Goal: Use online tool/utility: Use online tool/utility

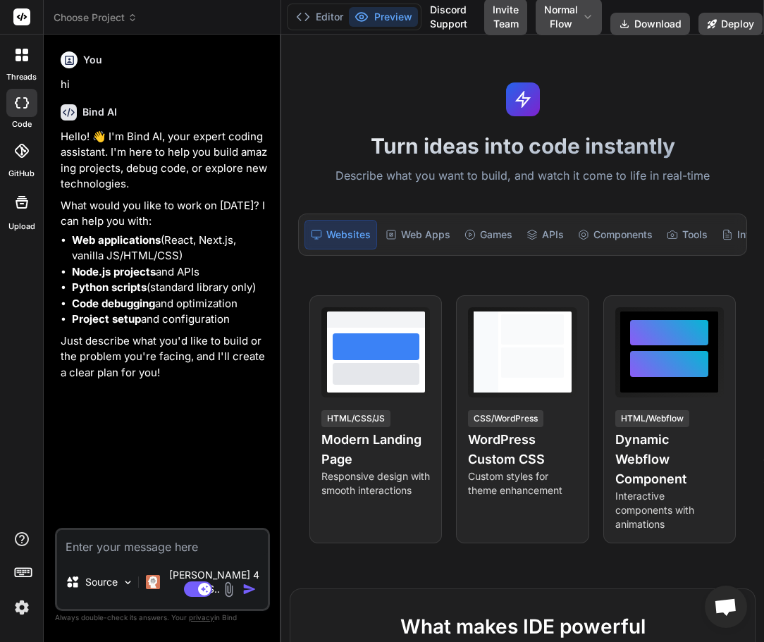
click at [168, 553] on textarea at bounding box center [162, 542] width 211 height 25
click at [134, 589] on img at bounding box center [128, 583] width 12 height 12
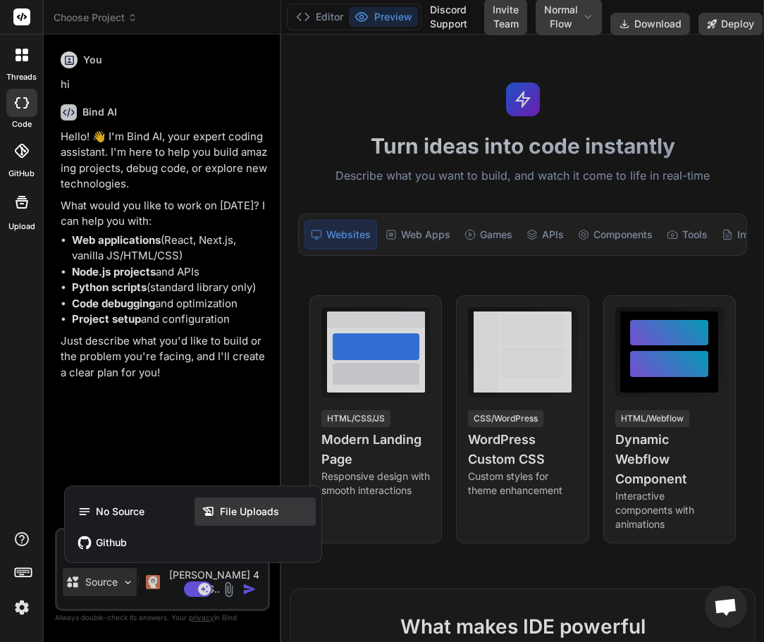
click at [218, 516] on icon at bounding box center [211, 512] width 18 height 14
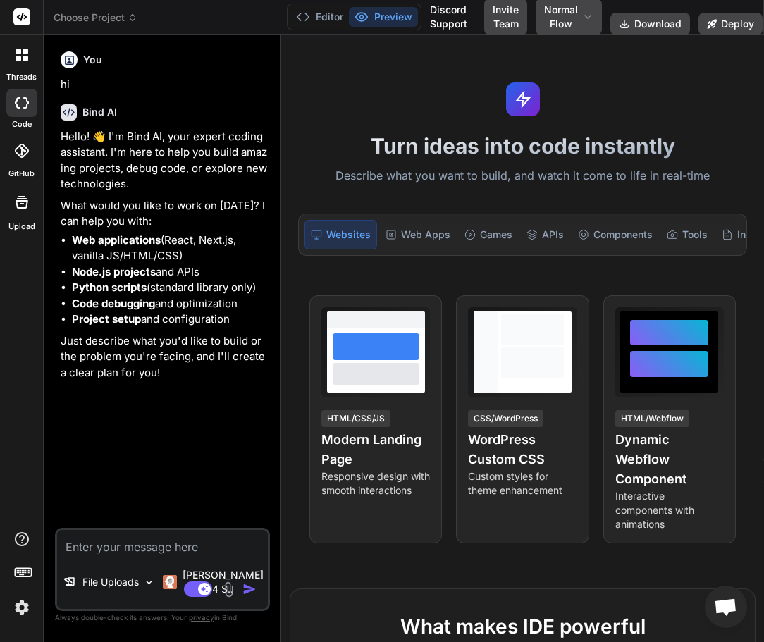
click at [639, 91] on div "Turn ideas into code instantly Describe what you want to build, and watch it co…" at bounding box center [522, 339] width 483 height 608
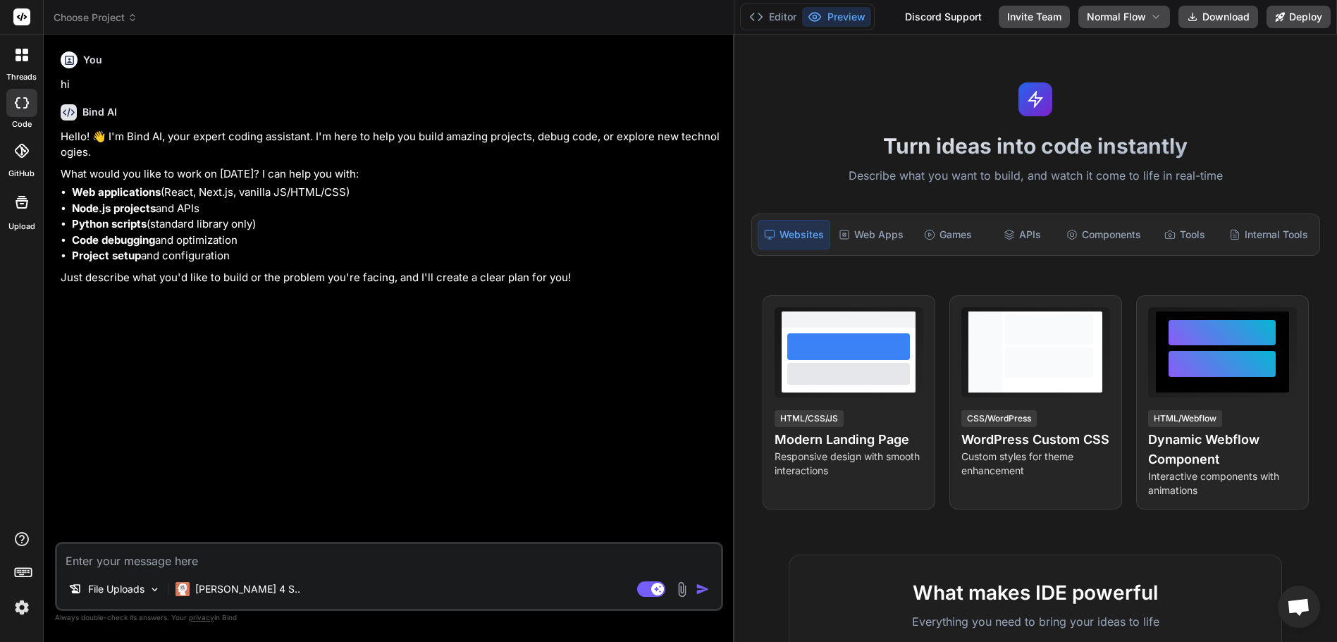
type textarea "x"
drag, startPoint x: 469, startPoint y: 121, endPoint x: 714, endPoint y: 151, distance: 246.4
click at [714, 151] on div "Bind AI Web Search Created with Pixso. Code Generator You hi Bind AI Hello! 👋 I…" at bounding box center [389, 339] width 691 height 608
click at [763, 14] on button "Editor" at bounding box center [773, 17] width 59 height 20
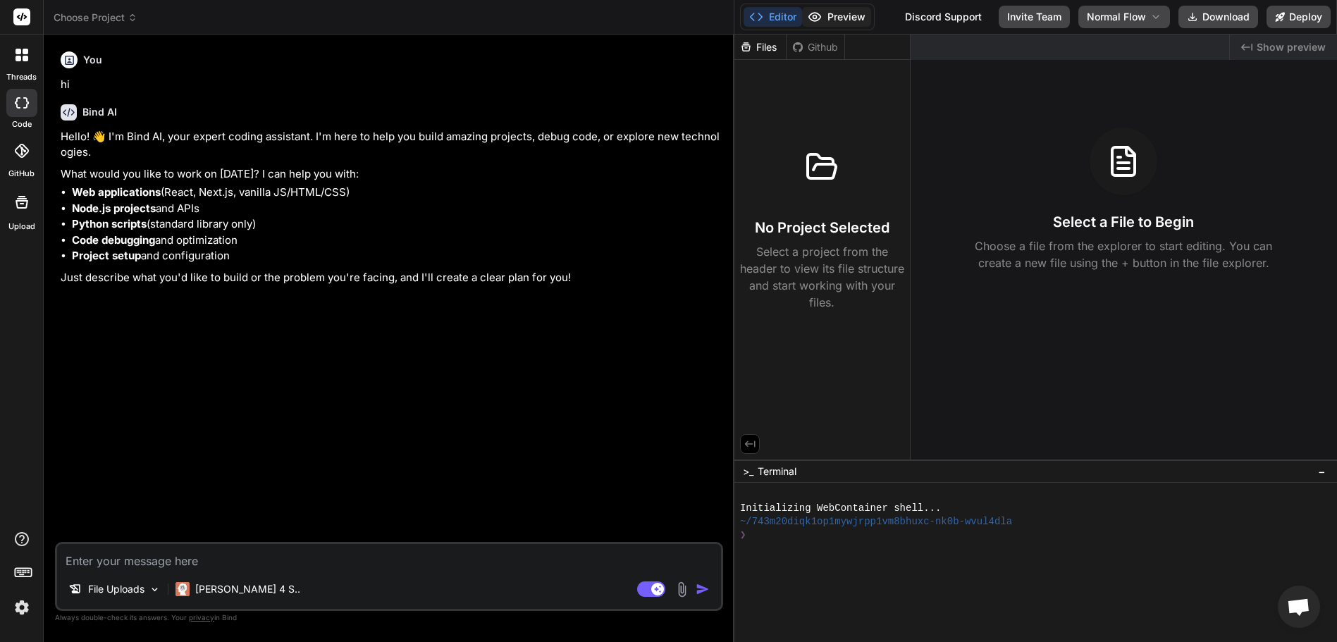
click at [763, 9] on button "Preview" at bounding box center [836, 17] width 69 height 20
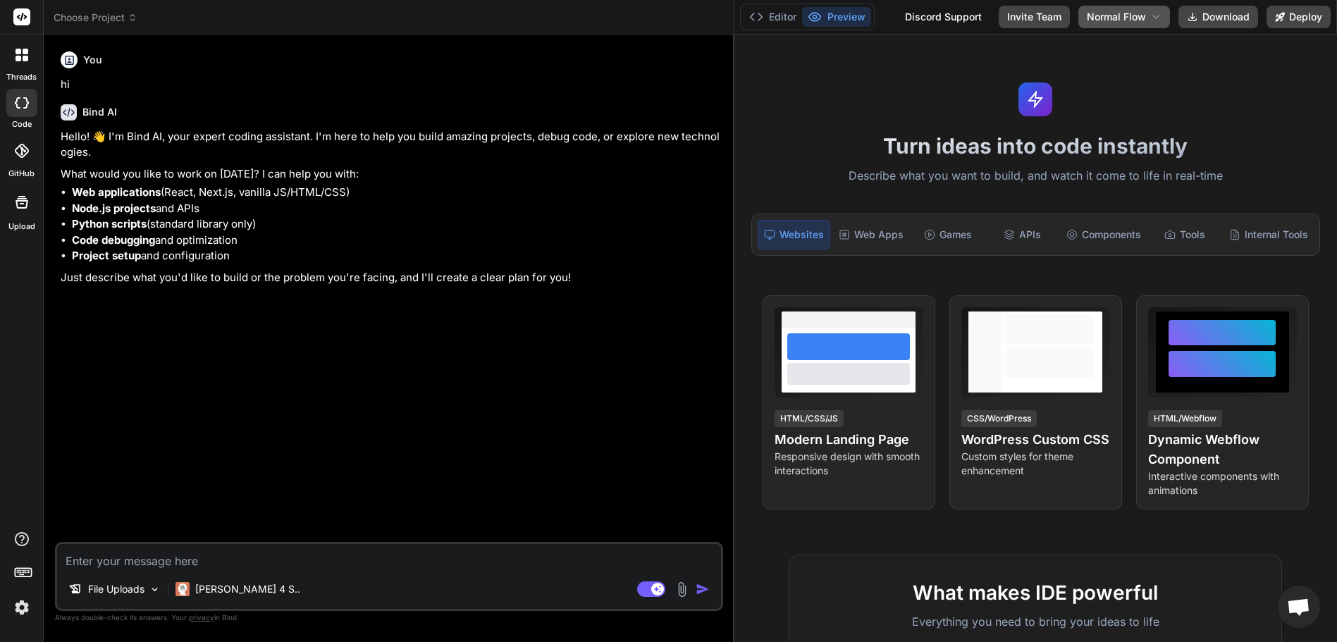
click at [763, 12] on icon at bounding box center [1155, 16] width 11 height 11
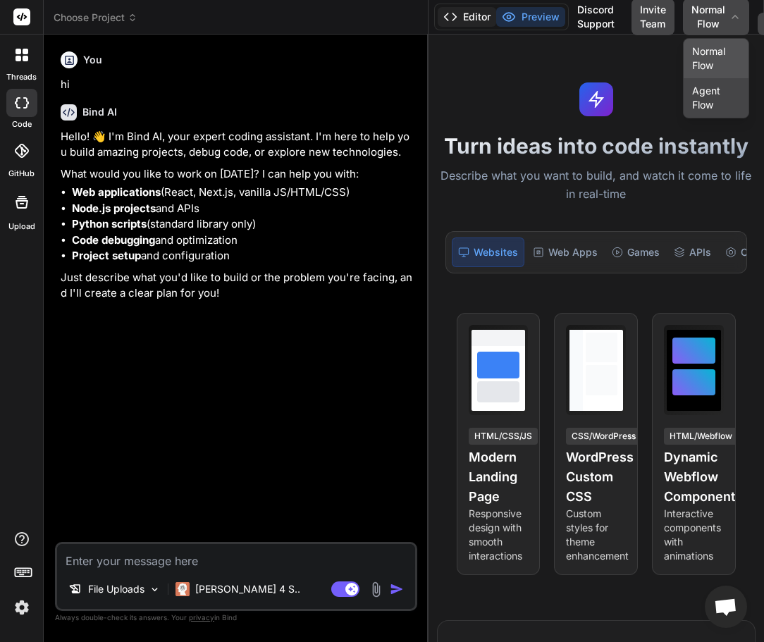
click at [468, 18] on button "Editor" at bounding box center [467, 17] width 59 height 20
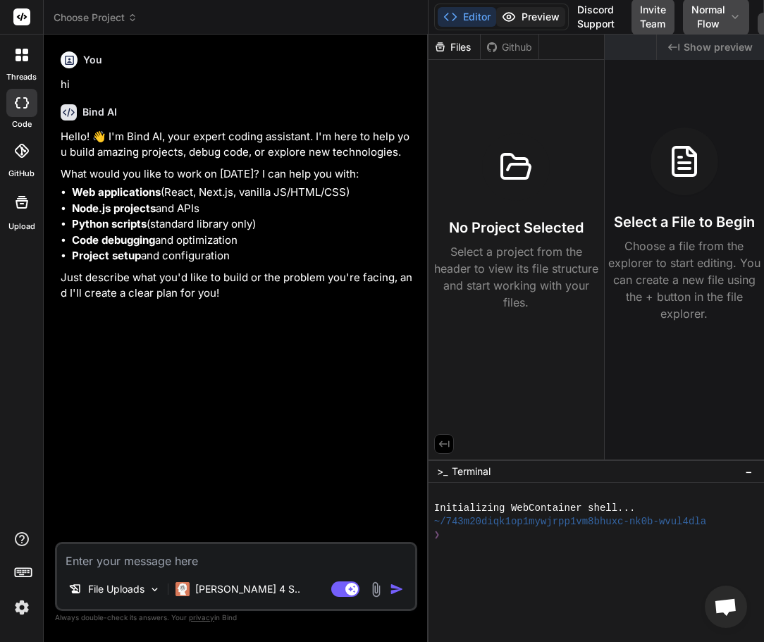
click at [547, 13] on button "Preview" at bounding box center [530, 17] width 69 height 20
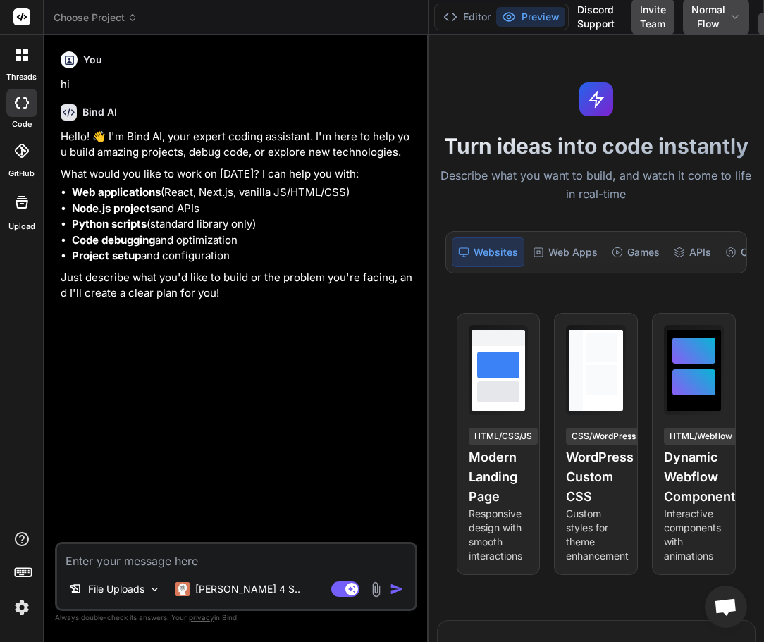
click at [612, 13] on div "Discord Support" at bounding box center [596, 17] width 54 height 37
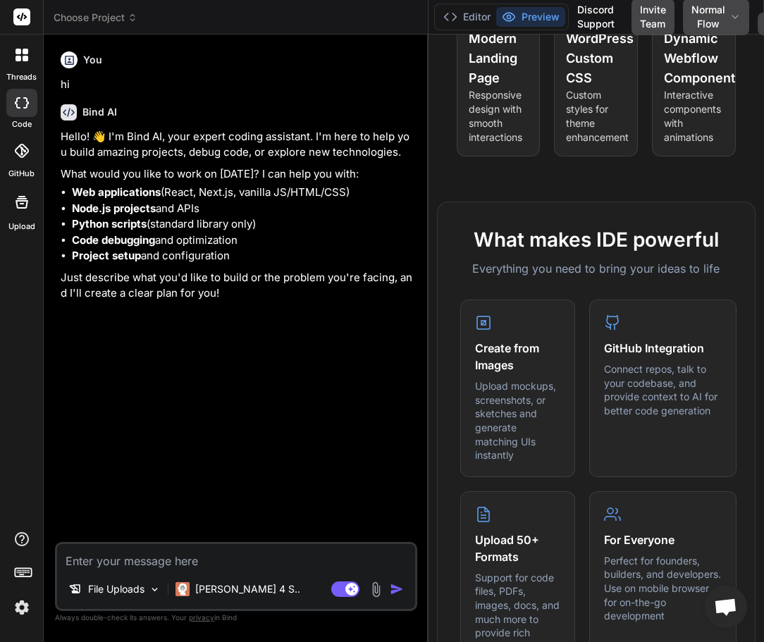
scroll to position [423, 0]
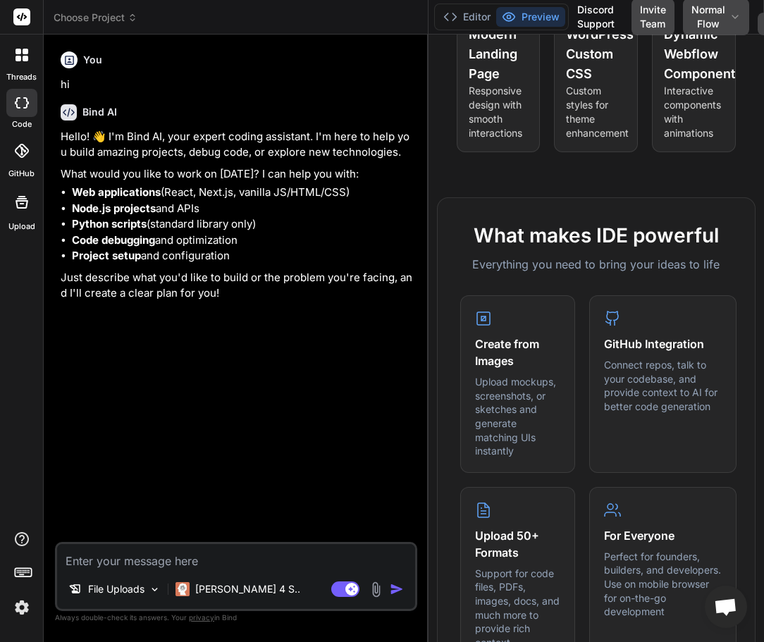
click at [15, 157] on icon at bounding box center [22, 151] width 14 height 14
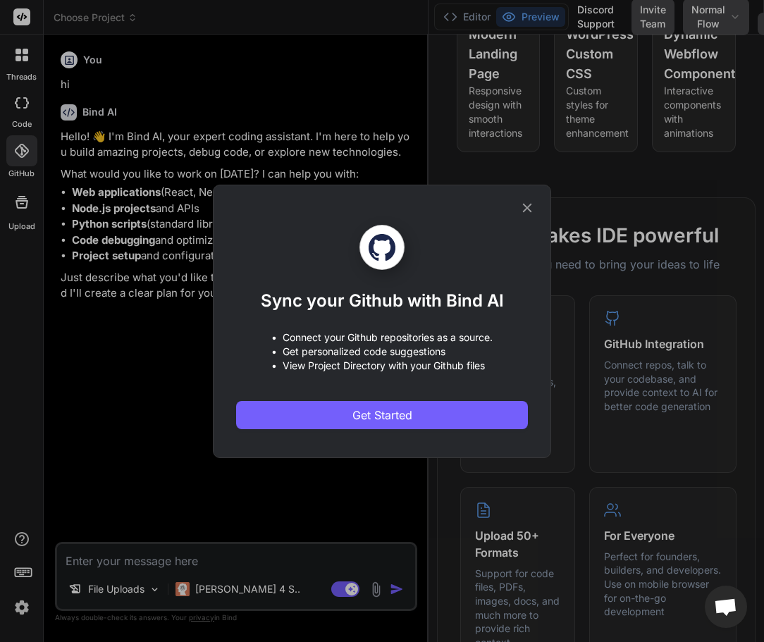
click at [14, 159] on div "Sync your Github with Bind AI • Connect your Github repositories as a source. •…" at bounding box center [382, 321] width 764 height 642
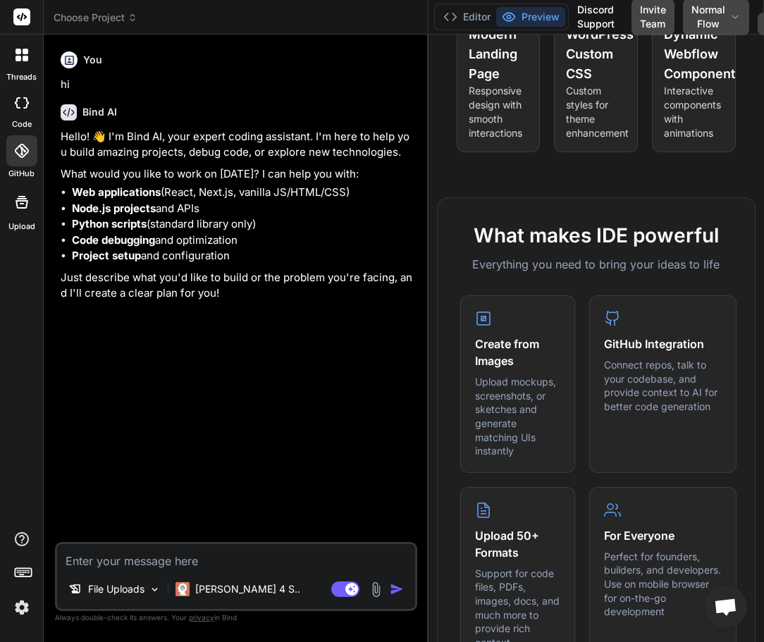
click at [15, 112] on div at bounding box center [21, 103] width 31 height 28
click at [265, 395] on div "You hi Bind AI Hello! 👋 I'm Bind AI, your expert coding assistant. I'm here to …" at bounding box center [237, 294] width 359 height 496
click at [655, 7] on button "Invite Team" at bounding box center [653, 17] width 43 height 37
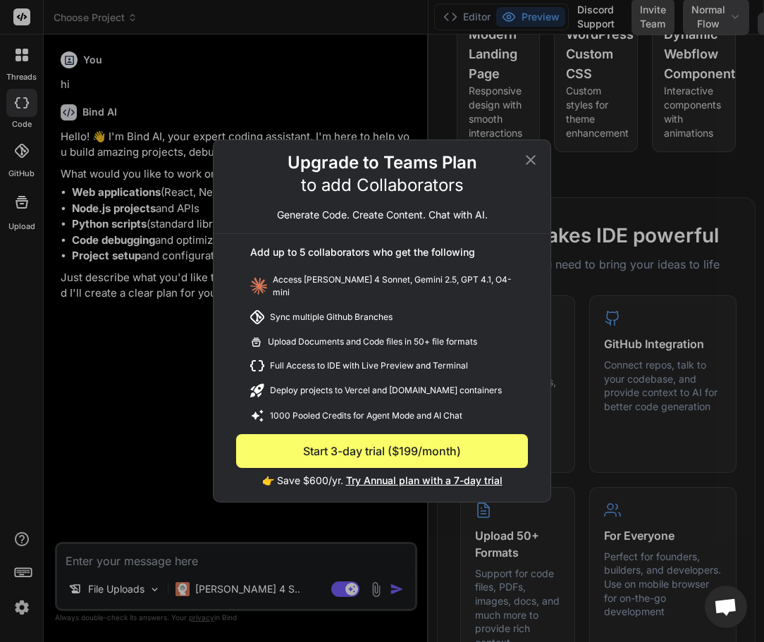
click at [524, 156] on icon at bounding box center [530, 160] width 17 height 17
type textarea "x"
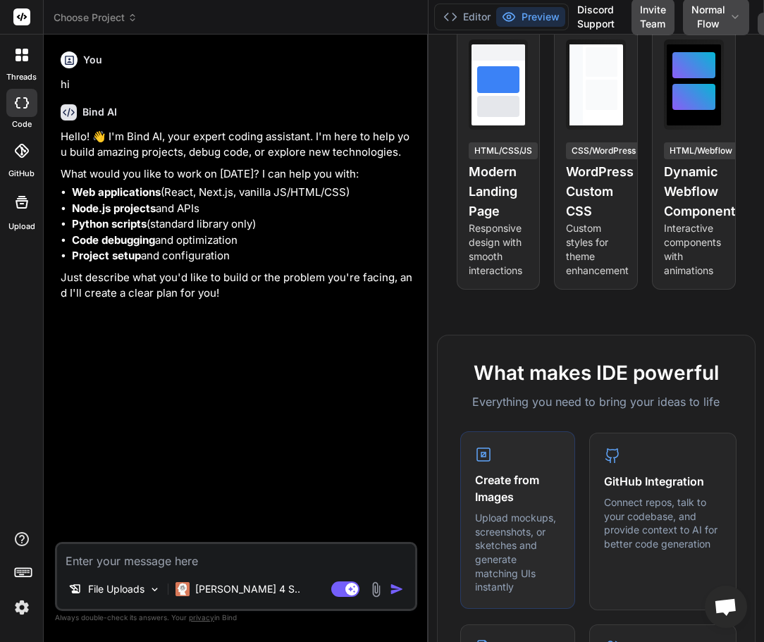
scroll to position [254, 0]
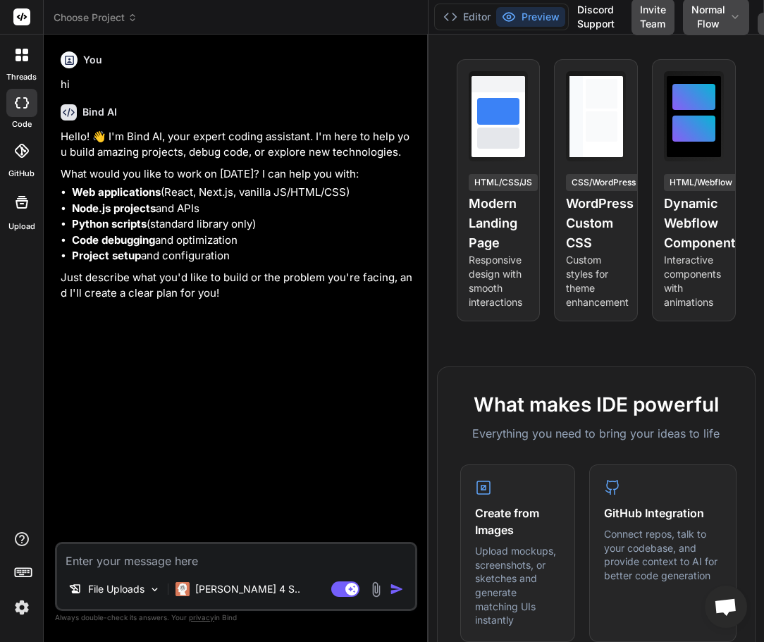
click at [214, 374] on div "You hi Bind AI Hello! 👋 I'm Bind AI, your expert coding assistant. I'm here to …" at bounding box center [237, 294] width 359 height 496
click at [227, 556] on textarea at bounding box center [236, 556] width 358 height 25
click at [268, 78] on p "hi" at bounding box center [238, 85] width 354 height 16
